Goal: Transaction & Acquisition: Book appointment/travel/reservation

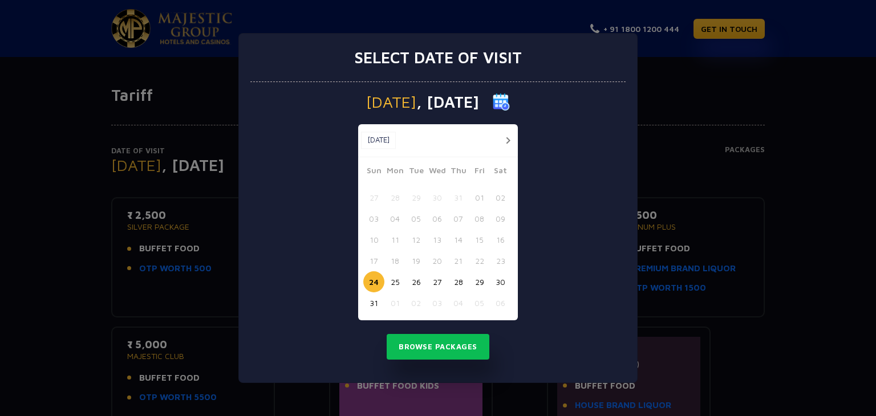
click at [396, 285] on button "25" at bounding box center [395, 282] width 21 height 21
click at [430, 343] on button "Browse Packages" at bounding box center [438, 347] width 103 height 26
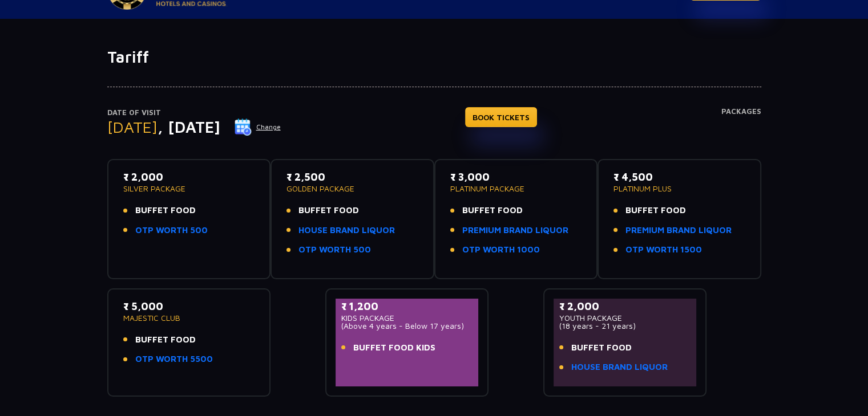
scroll to position [57, 0]
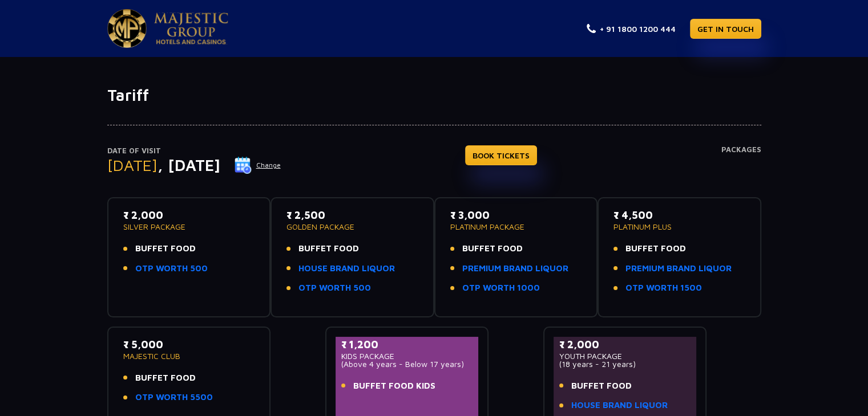
click at [281, 162] on button "Change" at bounding box center [257, 165] width 47 height 18
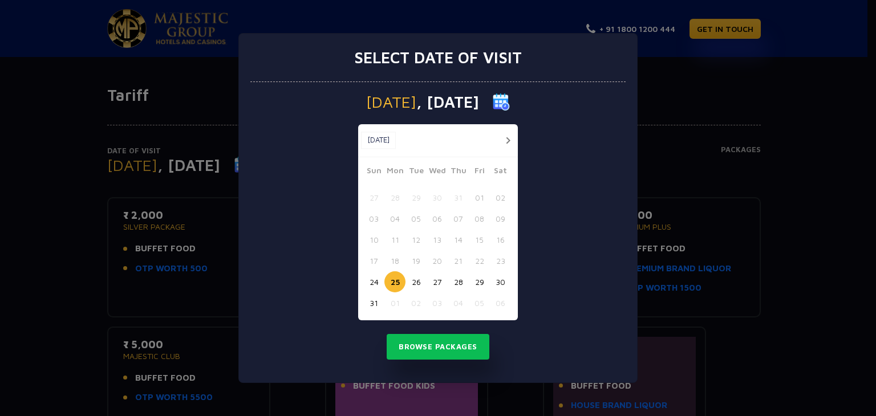
click at [378, 280] on button "24" at bounding box center [373, 282] width 21 height 21
click at [418, 345] on button "Browse Packages" at bounding box center [438, 347] width 103 height 26
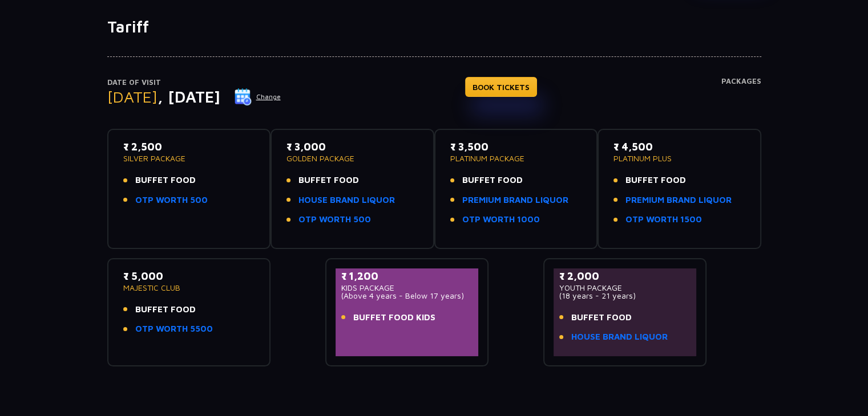
scroll to position [114, 0]
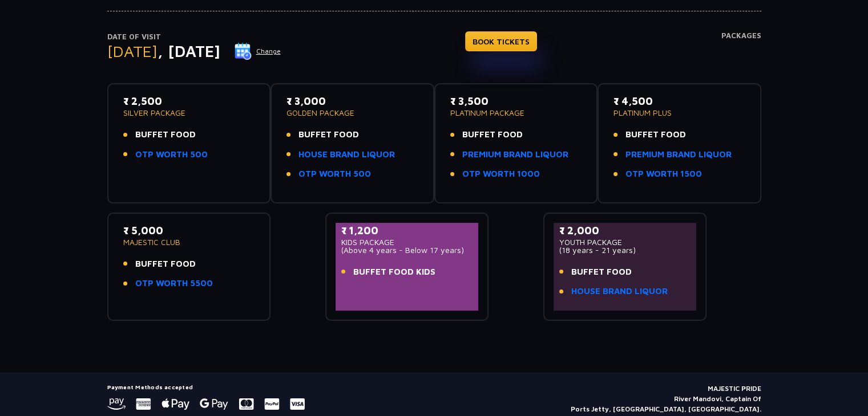
click at [281, 51] on button "Change" at bounding box center [257, 51] width 47 height 18
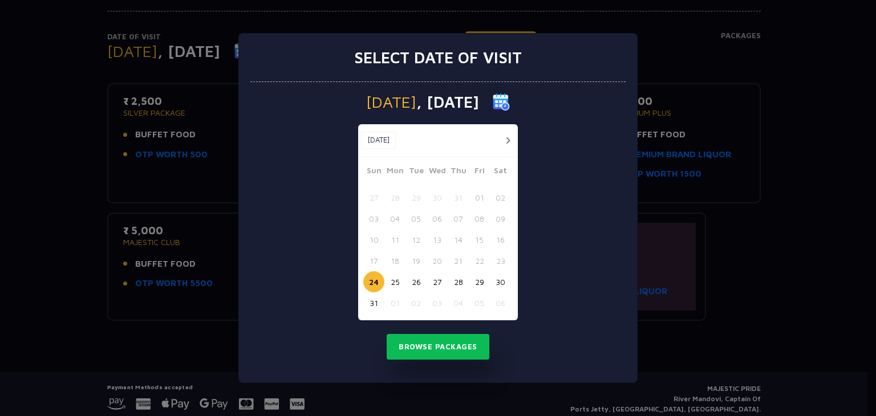
click at [504, 281] on button "30" at bounding box center [500, 282] width 21 height 21
click at [473, 339] on button "Browse Packages" at bounding box center [438, 347] width 103 height 26
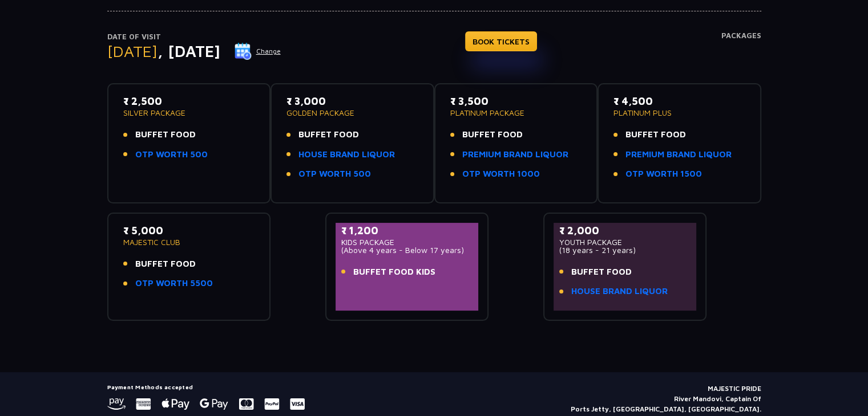
click at [281, 55] on button "Change" at bounding box center [257, 51] width 47 height 18
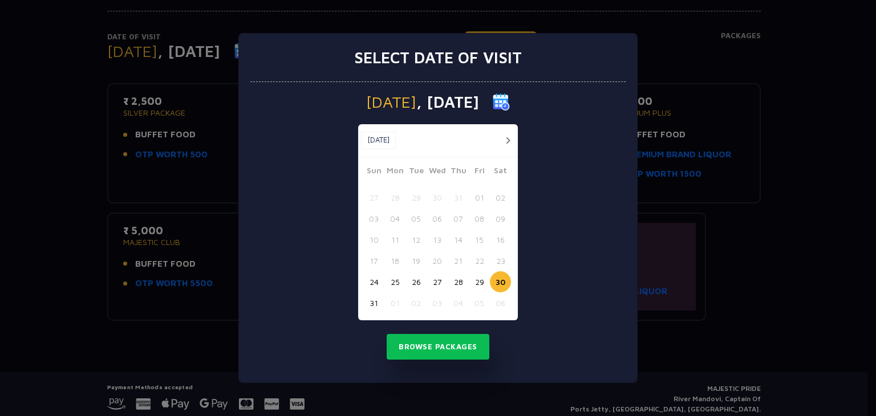
click at [439, 280] on button "27" at bounding box center [437, 282] width 21 height 21
click at [442, 350] on button "Browse Packages" at bounding box center [438, 347] width 103 height 26
